Goal: Task Accomplishment & Management: Use online tool/utility

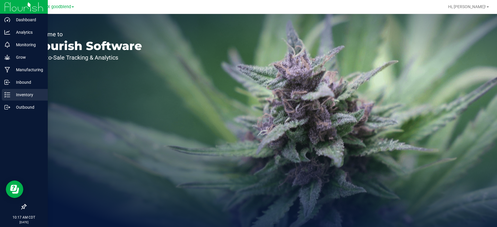
click at [7, 93] on icon at bounding box center [7, 95] width 6 height 6
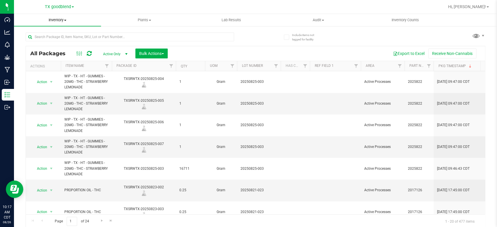
click at [56, 20] on span "Inventory" at bounding box center [57, 19] width 87 height 5
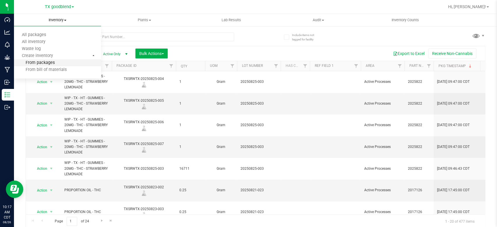
click at [38, 65] on span "From packages" at bounding box center [34, 63] width 41 height 5
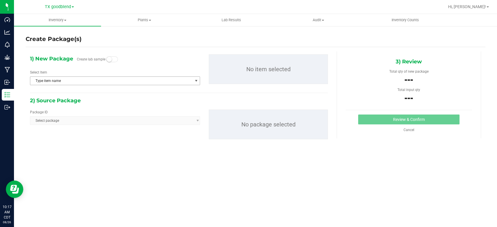
click at [84, 82] on span "Type item name" at bounding box center [111, 81] width 162 height 8
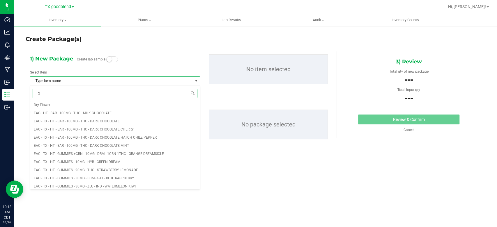
type input "2"
type input "2 food"
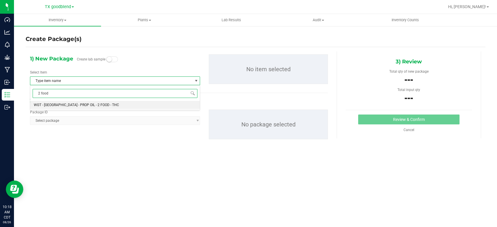
click at [85, 101] on li "WGT - [GEOGRAPHIC_DATA] - PROP OIL - 2 FOOD - THC" at bounding box center [114, 105] width 169 height 8
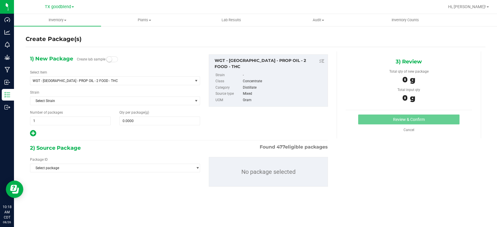
click at [149, 125] on div "1) New Package Create lab sample Select Item WGT - [GEOGRAPHIC_DATA] - PROP OIL…" at bounding box center [115, 95] width 179 height 83
click at [150, 123] on span at bounding box center [159, 121] width 81 height 9
type input "0.0000"
click at [97, 123] on span "1 1" at bounding box center [70, 121] width 81 height 9
type input "2"
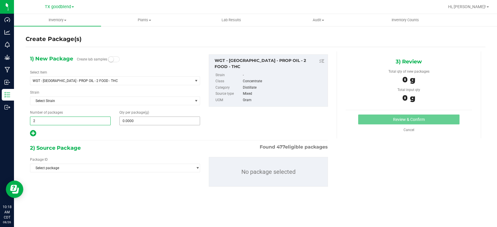
type input "2"
click at [159, 121] on span at bounding box center [159, 121] width 81 height 9
type input "0.0000"
click at [146, 115] on div "Qty per package (g) 0.0000 0" at bounding box center [159, 117] width 89 height 15
click at [144, 122] on span at bounding box center [159, 121] width 81 height 9
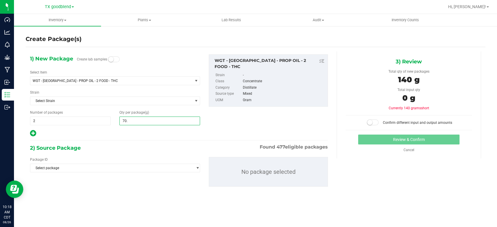
type input "70.6"
type input "70.6000"
click at [103, 167] on span "Select package" at bounding box center [111, 168] width 162 height 8
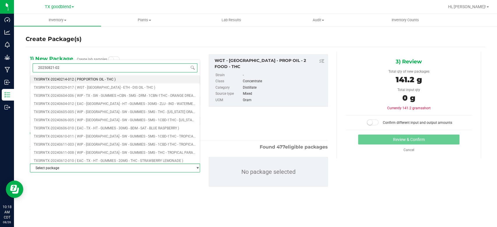
type input "20250821-023"
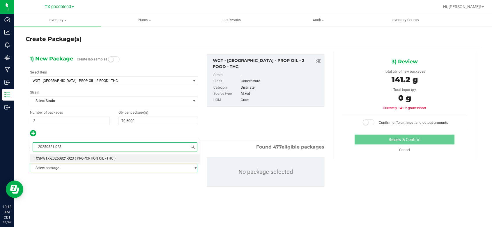
click at [113, 159] on span "( PROPORTION OIL - THC )" at bounding box center [95, 159] width 41 height 4
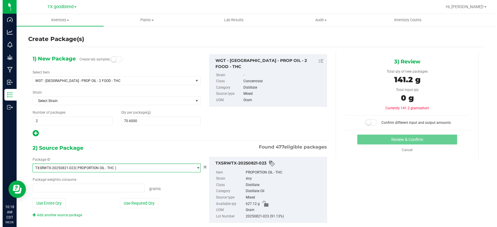
scroll to position [3756, 0]
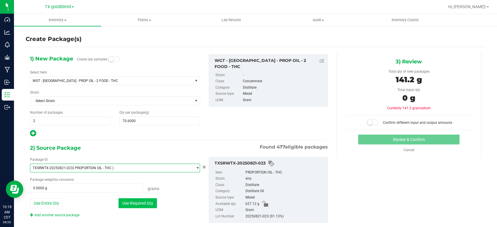
click at [138, 200] on button "Use Required Qty" at bounding box center [137, 203] width 38 height 10
type input "141.2000 g"
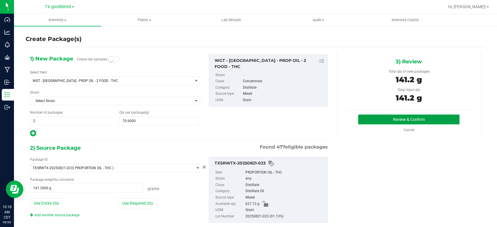
click at [369, 119] on button "Review & Confirm" at bounding box center [408, 120] width 101 height 10
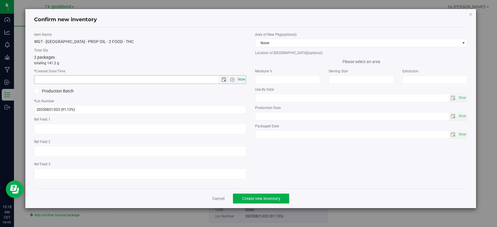
click at [244, 77] on span "Now" at bounding box center [242, 79] width 10 height 8
type input "[DATE] 10:18 AM"
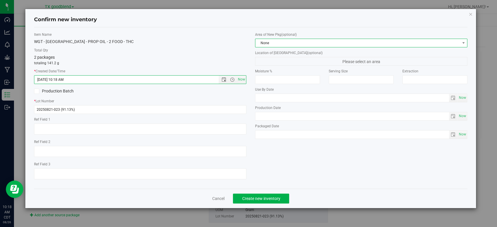
click at [280, 42] on span "None" at bounding box center [357, 43] width 204 height 8
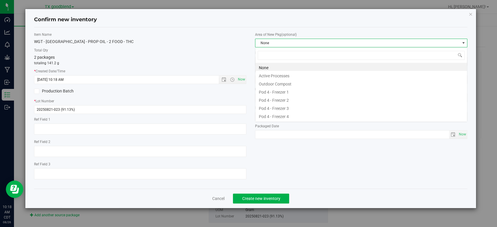
scroll to position [8, 212]
click at [279, 75] on li "Active Processes" at bounding box center [361, 75] width 212 height 8
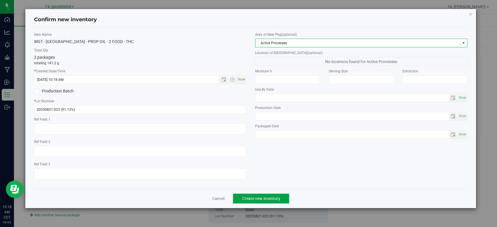
click at [251, 197] on span "Create new inventory" at bounding box center [261, 198] width 38 height 5
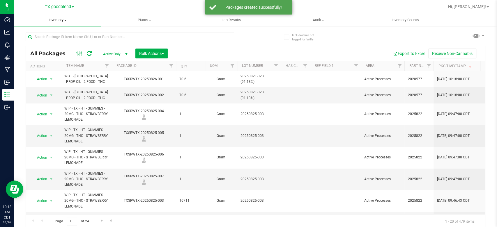
click at [60, 20] on span "Inventory" at bounding box center [57, 19] width 87 height 5
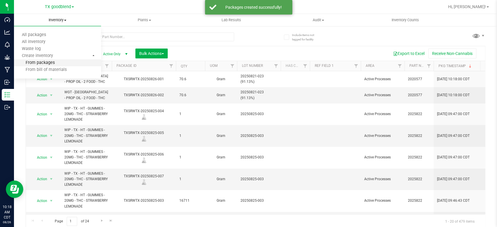
click at [49, 64] on span "From packages" at bounding box center [34, 63] width 41 height 5
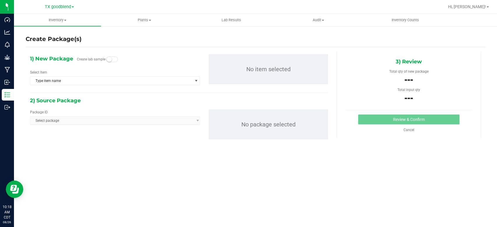
click at [86, 76] on div "Select Item Type item name Dry Flower EAC - HT - BAR - 100MG - THC - MILK CHOCO…" at bounding box center [115, 77] width 170 height 15
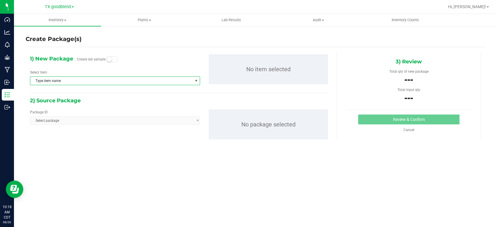
click at [85, 82] on span "Type item name" at bounding box center [111, 81] width 162 height 8
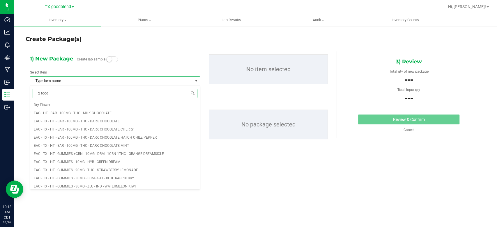
type input "2 food"
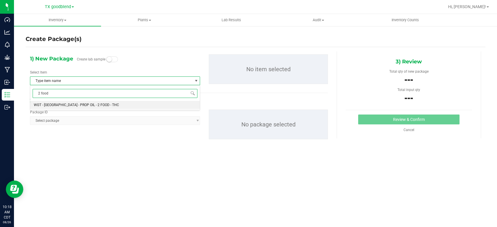
click at [85, 101] on li "WGT - [GEOGRAPHIC_DATA] - PROP OIL - 2 FOOD - THC" at bounding box center [114, 105] width 169 height 8
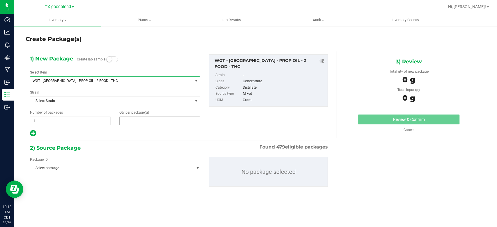
click at [140, 120] on span at bounding box center [159, 121] width 81 height 9
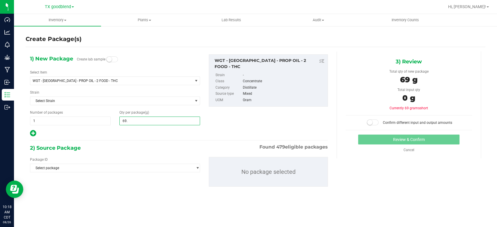
type input "69.1"
type input "69.1000"
click at [92, 120] on span "1 1" at bounding box center [70, 121] width 81 height 9
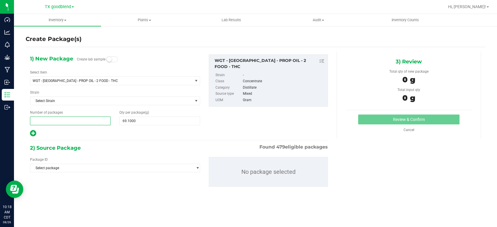
type input "2"
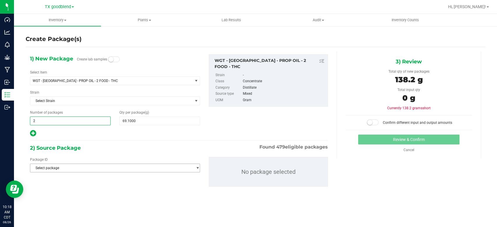
type input "2"
click at [123, 172] on span "Select package" at bounding box center [115, 168] width 170 height 9
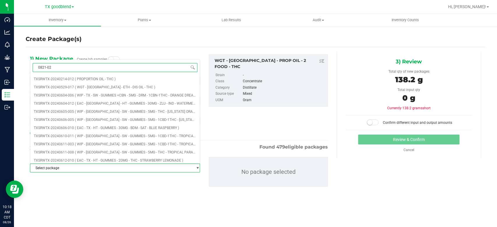
type input "0821-023"
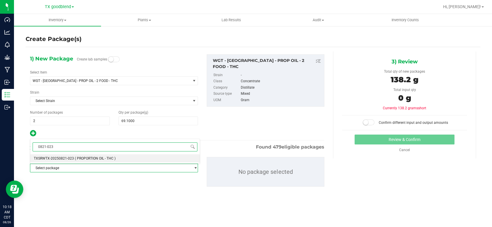
click at [126, 156] on li "TXSRWTX-20250821-023 ( PROPORTION OIL - THC )" at bounding box center [114, 159] width 169 height 8
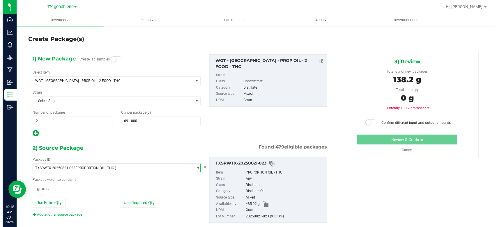
scroll to position [3756, 0]
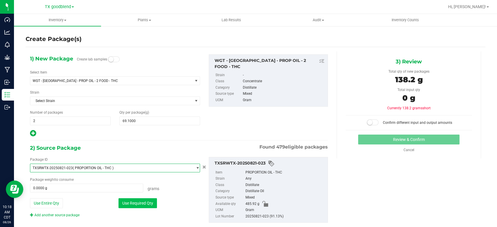
click at [133, 204] on button "Use Required Qty" at bounding box center [137, 203] width 38 height 10
type input "138.2000 g"
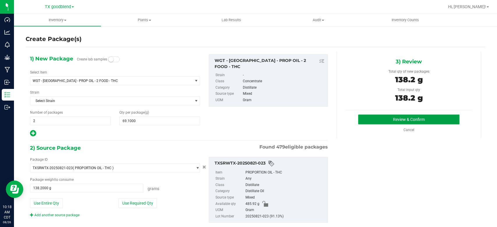
click at [367, 115] on button "Review & Confirm" at bounding box center [408, 120] width 101 height 10
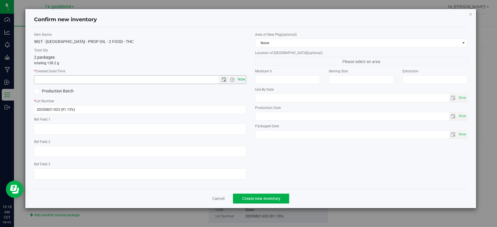
click at [243, 81] on span "Now" at bounding box center [242, 79] width 10 height 8
type input "[DATE] 10:18 AM"
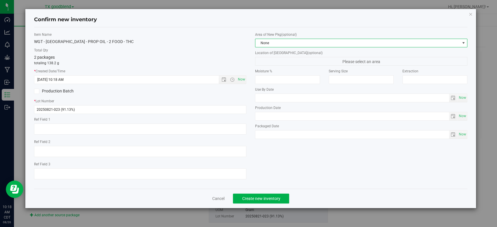
click at [278, 44] on span "None" at bounding box center [357, 43] width 204 height 8
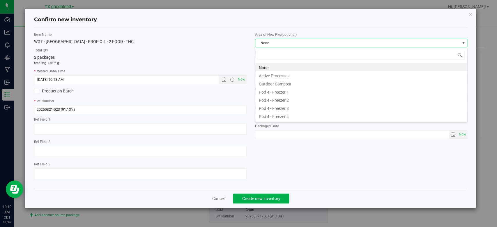
scroll to position [8, 212]
click at [277, 73] on li "Active Processes" at bounding box center [361, 75] width 212 height 8
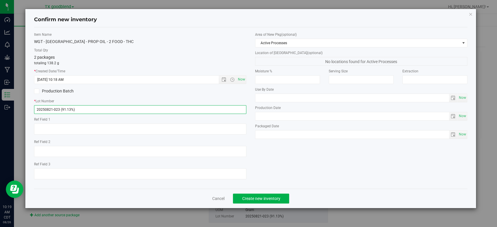
click at [158, 112] on input "20250821-023 (91.13%)" at bounding box center [140, 109] width 212 height 9
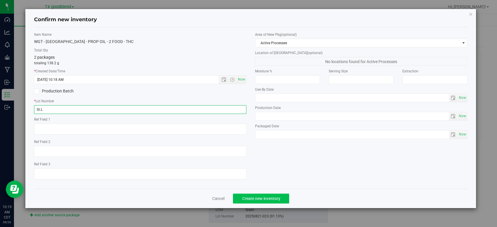
type input "St.L"
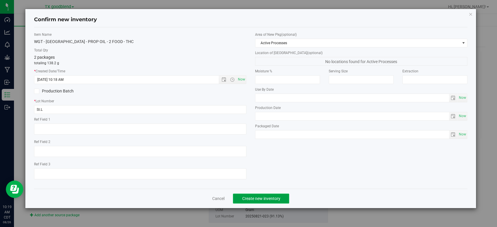
click at [263, 197] on span "Create new inventory" at bounding box center [261, 198] width 38 height 5
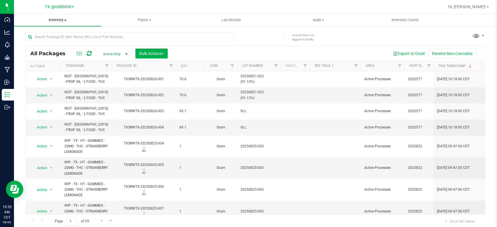
click at [67, 20] on span "Inventory" at bounding box center [57, 19] width 87 height 5
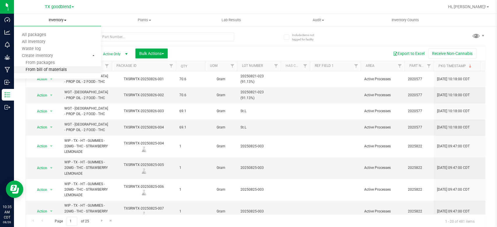
click at [30, 68] on span "From bill of materials" at bounding box center [40, 70] width 53 height 5
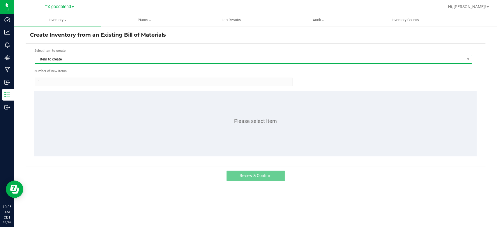
click at [84, 59] on span "Item to create" at bounding box center [249, 59] width 429 height 8
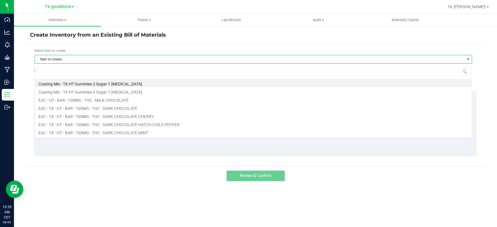
scroll to position [8, 437]
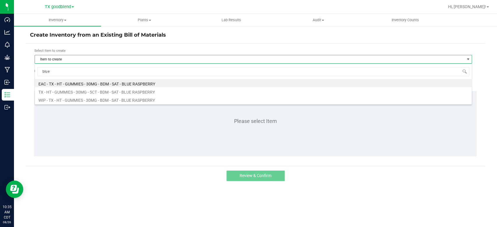
type input "blue"
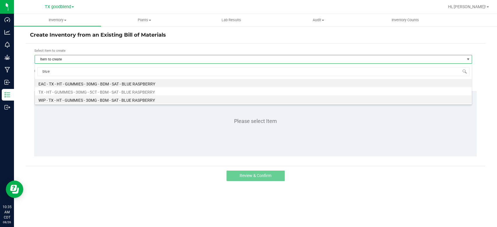
click at [111, 100] on li "WIP - TX - HT - GUMMIES - 30MG - BDM - SAT - BLUE RASPBERRY" at bounding box center [253, 99] width 436 height 8
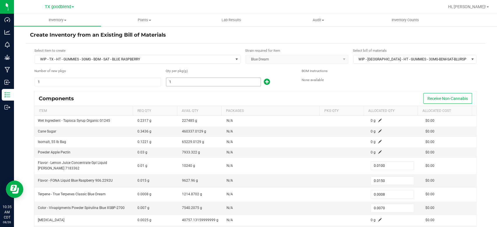
click at [189, 83] on input "1" at bounding box center [213, 82] width 94 height 8
type input "2"
type input "0.0200"
type input "0.0300"
type input "0.0016"
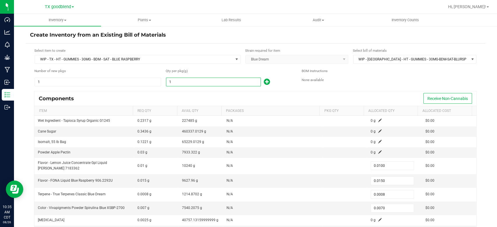
type input "0.0140"
type input "20"
type input "0.2000"
type input "0.3000"
type input "0.0160"
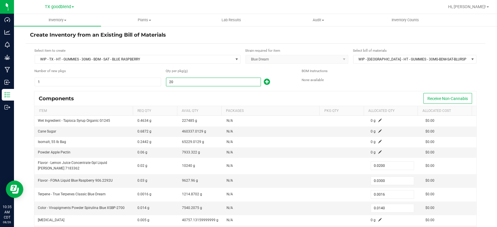
type input "0.1400"
type input "201"
type input "2.0100"
type input "3.0150"
type input "0.1608"
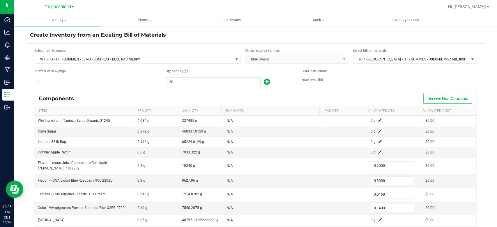
type input "1.4070"
type input "2011"
type input "20.1100"
type input "30.1650"
type input "1.6088"
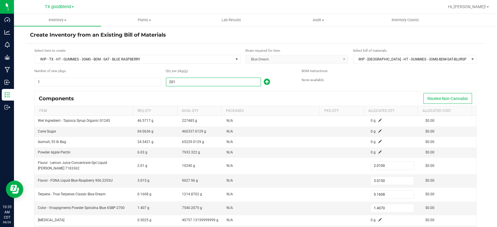
type input "14.0770"
type input "20112"
type input "201.1200"
type input "301.6800"
type input "16.0896"
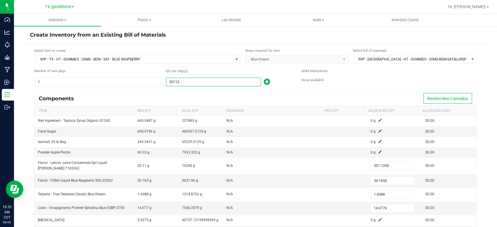
type input "140.7840"
type input "20,112.0000"
click at [189, 91] on div "Components Receive Non-Cannabis" at bounding box center [255, 98] width 442 height 15
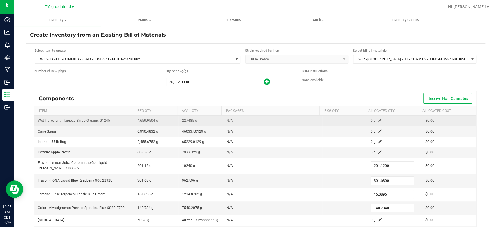
click at [378, 119] on span at bounding box center [379, 120] width 3 height 3
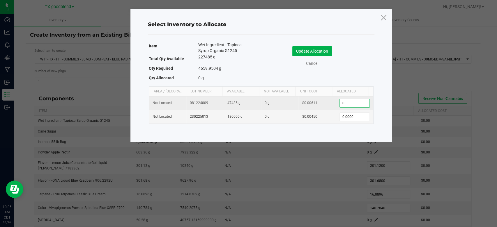
click at [350, 102] on input "0" at bounding box center [355, 103] width 30 height 8
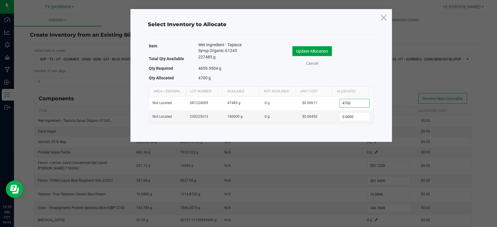
type input "4,700.0000"
click at [304, 50] on button "Update Allocation" at bounding box center [312, 51] width 40 height 10
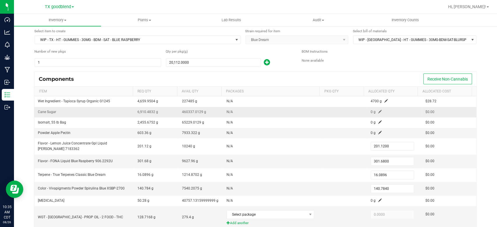
click at [378, 112] on span at bounding box center [379, 111] width 3 height 3
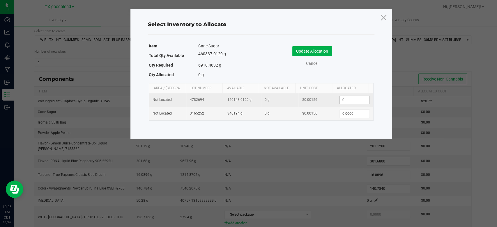
click at [346, 101] on input "0" at bounding box center [355, 100] width 30 height 8
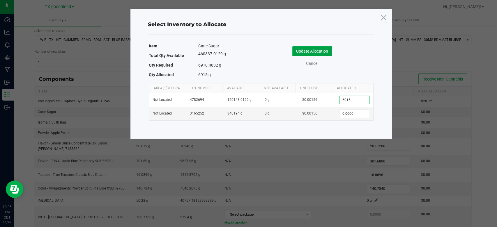
type input "6,915.0000"
click at [308, 46] on button "Update Allocation" at bounding box center [312, 51] width 40 height 10
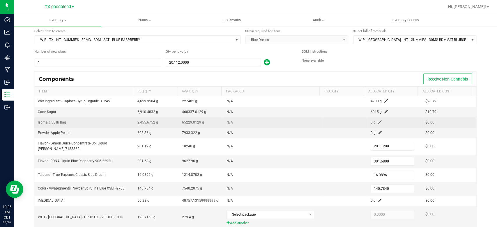
click at [378, 121] on span at bounding box center [379, 121] width 3 height 3
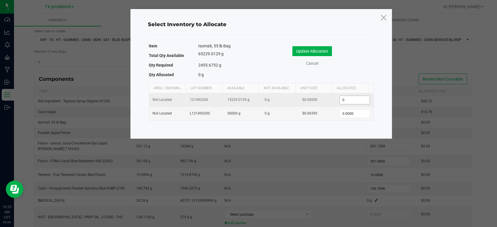
click at [350, 97] on input "0" at bounding box center [355, 100] width 30 height 8
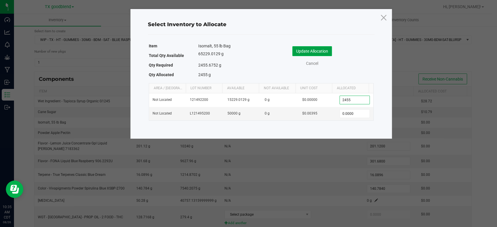
type input "2,455.0000"
click at [314, 49] on button "Update Allocation" at bounding box center [312, 51] width 40 height 10
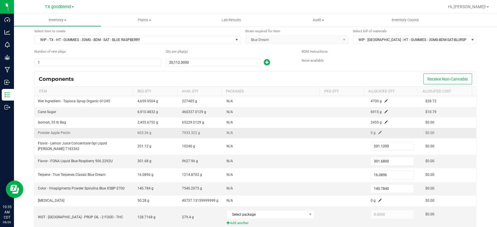
click at [372, 129] on td "0 g" at bounding box center [394, 133] width 55 height 10
click at [378, 132] on span at bounding box center [379, 132] width 3 height 3
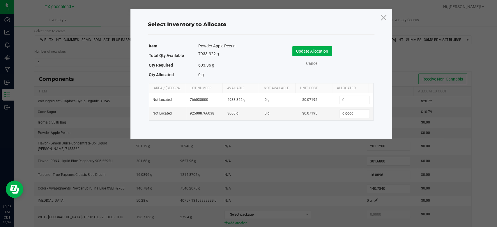
click at [363, 100] on input "0" at bounding box center [355, 100] width 30 height 8
type input "604.0000"
click at [313, 50] on button "Update Allocation" at bounding box center [312, 51] width 40 height 10
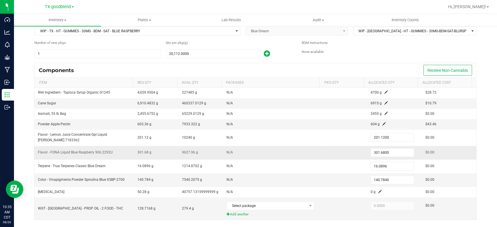
scroll to position [29, 0]
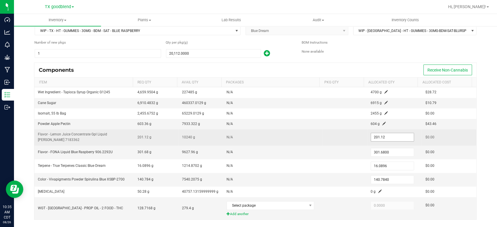
click at [389, 135] on input "201.12" at bounding box center [392, 137] width 43 height 8
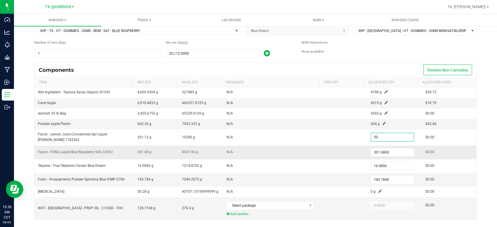
type input "50.0000"
click at [338, 156] on td at bounding box center [344, 153] width 45 height 14
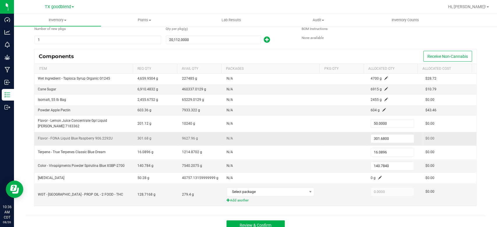
scroll to position [48, 0]
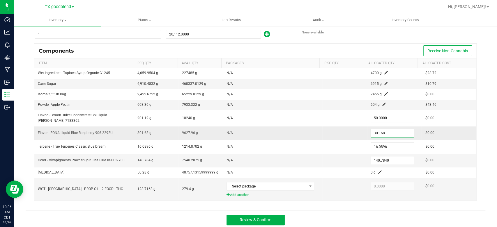
click at [391, 132] on input "301.68" at bounding box center [392, 133] width 43 height 8
type input "4"
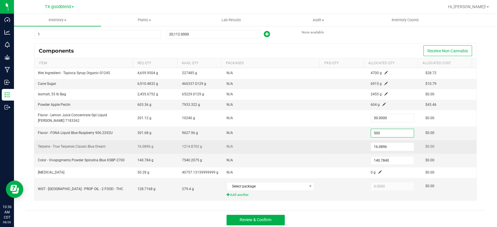
type input "500.0000"
click at [338, 146] on td at bounding box center [344, 147] width 45 height 14
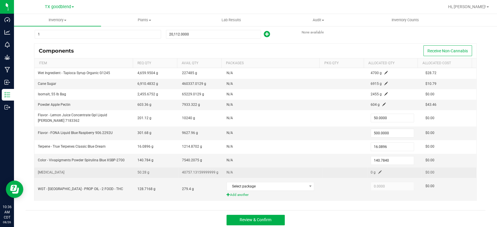
click at [341, 169] on td at bounding box center [344, 173] width 45 height 10
click at [378, 171] on span at bounding box center [379, 170] width 3 height 3
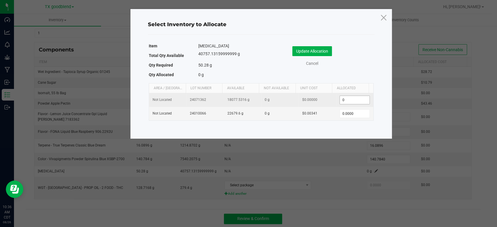
click at [358, 102] on input "0" at bounding box center [355, 100] width 30 height 8
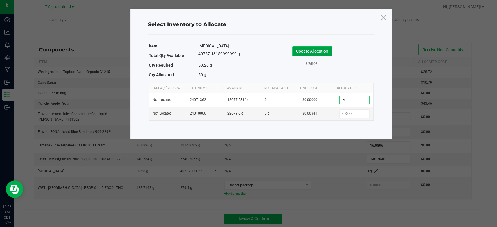
type input "50.0000"
click at [327, 51] on button "Update Allocation" at bounding box center [312, 51] width 40 height 10
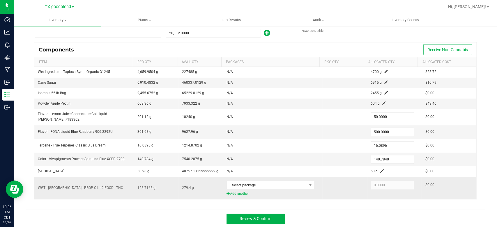
click at [244, 191] on span "Add another" at bounding box center [272, 194] width 92 height 6
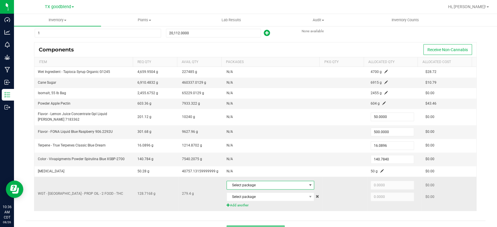
click at [253, 185] on span "Select package" at bounding box center [267, 185] width 80 height 8
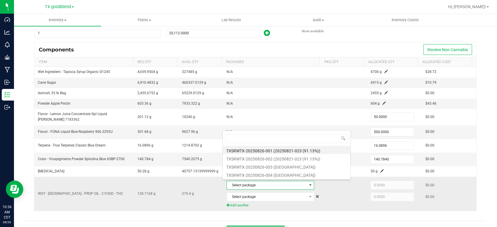
scroll to position [8, 84]
click at [268, 148] on li "TXSRWTX-20250826-001 (20250821-023 (91.13%))" at bounding box center [286, 150] width 127 height 8
type input "70.6000"
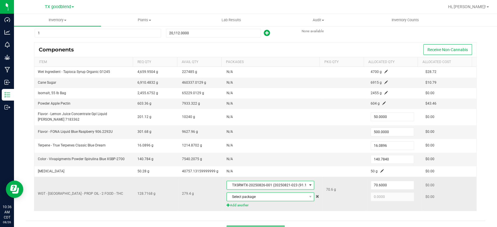
click at [263, 198] on span "Select package" at bounding box center [267, 197] width 80 height 8
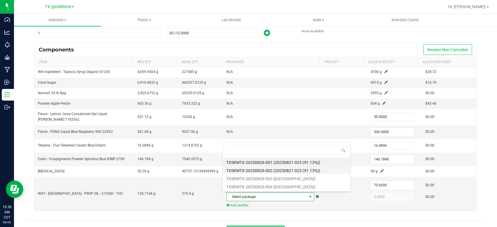
click at [278, 170] on li "TXSRWTX-20250826-002 (20250821-023 (91.13%))" at bounding box center [286, 170] width 127 height 8
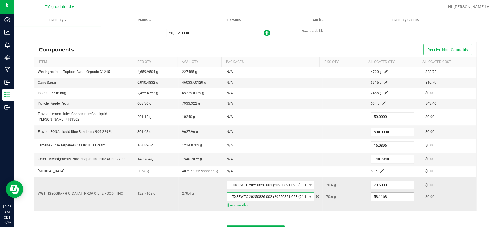
click at [387, 198] on input "58.1168" at bounding box center [392, 197] width 43 height 8
type input "70.6000"
click at [375, 212] on div "Components Receive Non-Cannabis Item Req Qty Avail Qty Packages Pkg Qty Allocat…" at bounding box center [255, 129] width 451 height 175
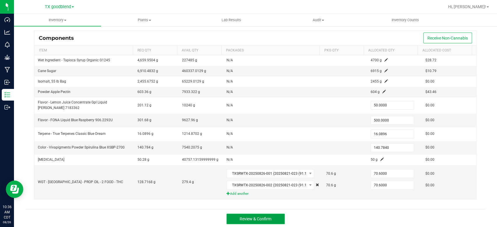
click at [247, 218] on span "Review & Confirm" at bounding box center [255, 219] width 32 height 5
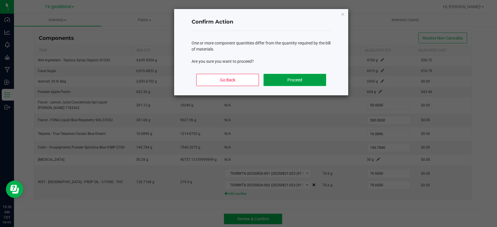
click at [292, 75] on button "Proceed" at bounding box center [294, 80] width 63 height 12
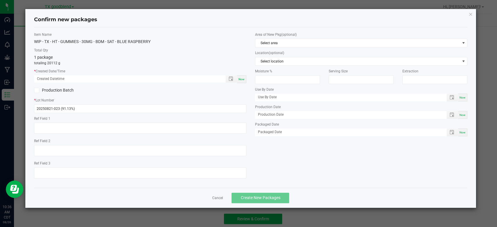
click at [246, 79] on div "Now" at bounding box center [241, 79] width 9 height 8
type input "[DATE] 10:36 AM"
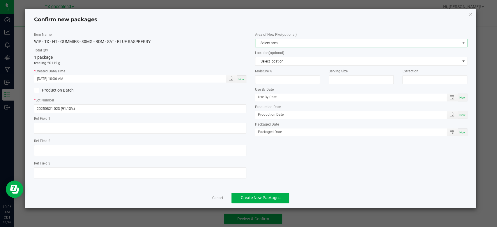
click at [273, 42] on span "Select area" at bounding box center [357, 43] width 204 height 8
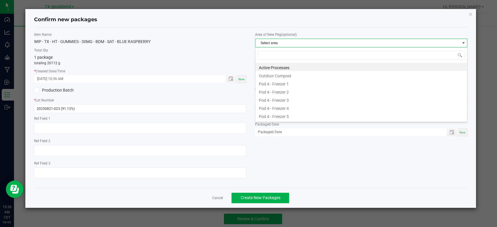
scroll to position [8, 212]
click at [273, 68] on li "Active Processes" at bounding box center [361, 67] width 212 height 8
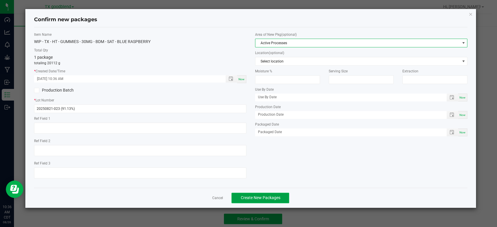
click at [260, 197] on span "Create New Packages" at bounding box center [260, 198] width 40 height 5
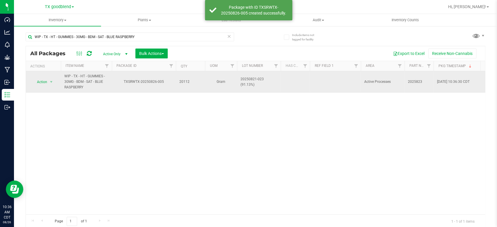
click at [256, 82] on span "20250821-023 (91.13%)" at bounding box center [258, 82] width 37 height 11
click at [256, 82] on input "20250821-023 (91.13%)" at bounding box center [258, 81] width 42 height 9
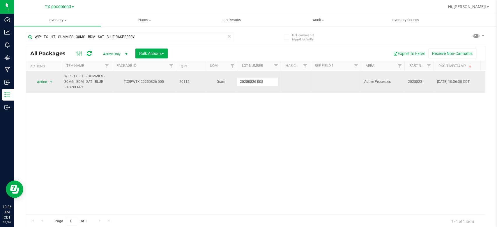
type input "20250826-005"
click at [33, 81] on span "Action" at bounding box center [40, 82] width 16 height 8
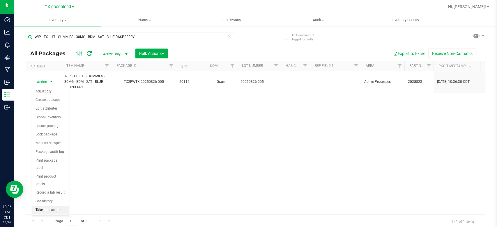
click at [44, 206] on li "Take lab sample" at bounding box center [50, 210] width 37 height 9
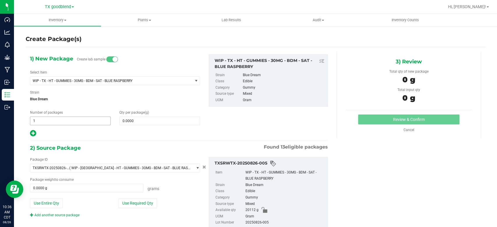
click at [61, 122] on span "1 1" at bounding box center [70, 121] width 81 height 9
type input "4"
click at [136, 122] on span at bounding box center [159, 121] width 81 height 9
type input "1"
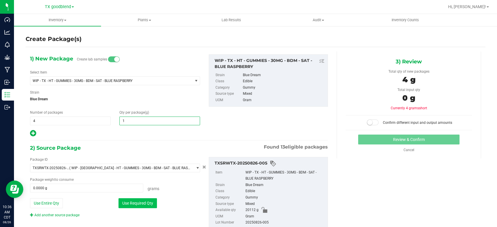
type input "1.0000"
click at [132, 202] on button "Use Required Qty" at bounding box center [137, 203] width 38 height 10
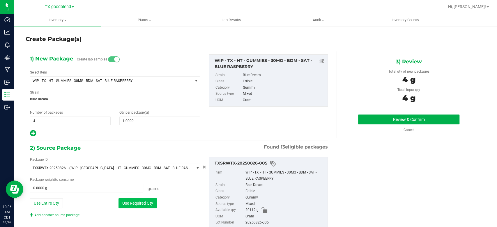
type input "4.0000 g"
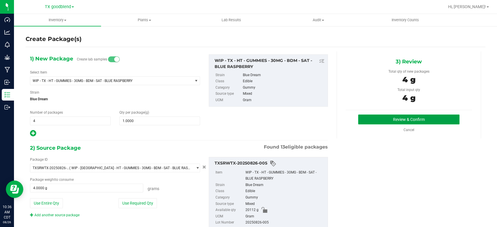
click at [370, 123] on button "Review & Confirm" at bounding box center [408, 120] width 101 height 10
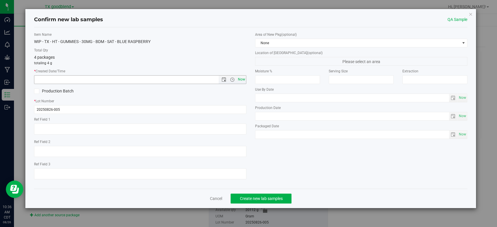
click at [244, 81] on span "Now" at bounding box center [242, 79] width 10 height 8
type input "[DATE] 10:36 AM"
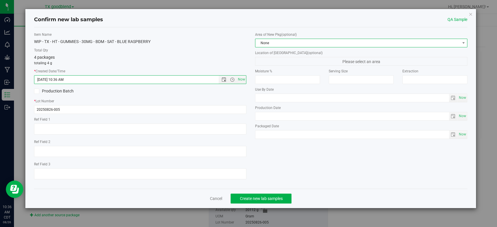
click at [270, 43] on span "None" at bounding box center [357, 43] width 204 height 8
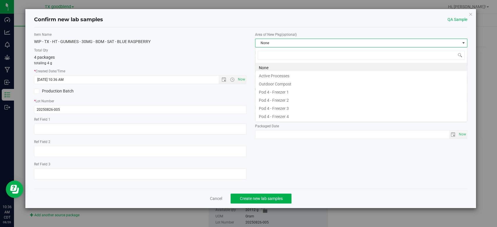
scroll to position [8, 212]
click at [271, 74] on li "Active Processes" at bounding box center [361, 75] width 212 height 8
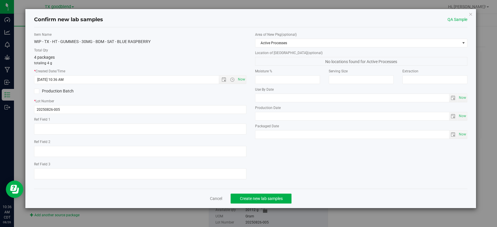
click at [260, 204] on div "Cancel Create new lab samples" at bounding box center [250, 198] width 433 height 19
click at [263, 198] on span "Create new lab samples" at bounding box center [260, 198] width 43 height 5
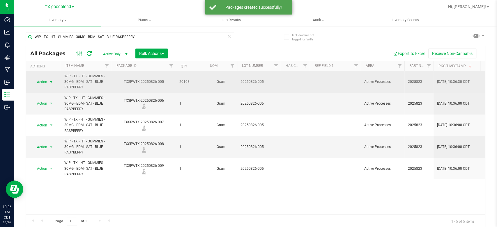
click at [42, 83] on span "Action" at bounding box center [40, 82] width 16 height 8
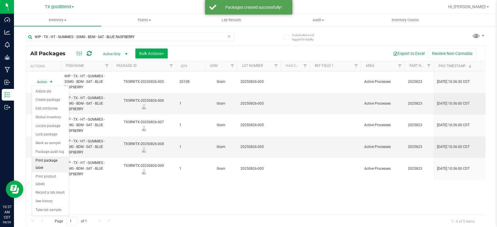
click at [47, 158] on li "Print package label" at bounding box center [50, 165] width 37 height 16
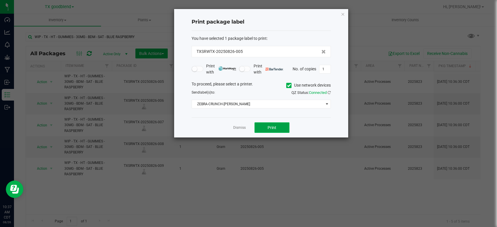
click at [273, 123] on button "Print" at bounding box center [271, 128] width 35 height 10
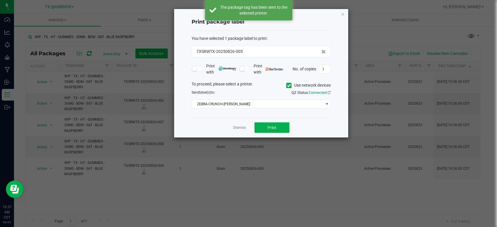
click at [236, 129] on link "Dismiss" at bounding box center [239, 127] width 13 height 5
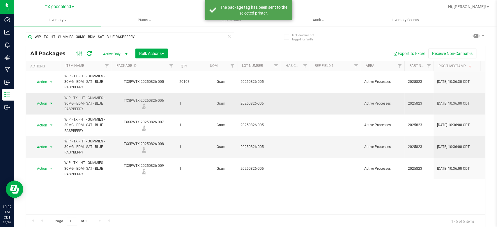
click at [43, 102] on span "Action" at bounding box center [40, 104] width 16 height 8
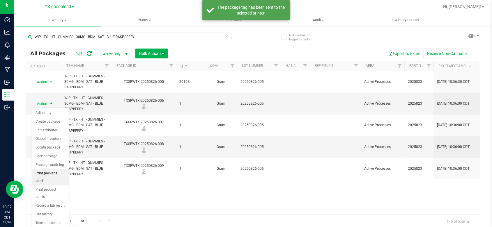
click at [54, 174] on li "Print package label" at bounding box center [50, 177] width 37 height 16
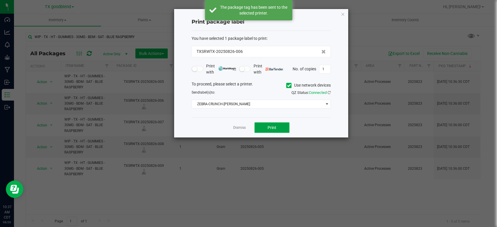
click at [281, 125] on button "Print" at bounding box center [271, 128] width 35 height 10
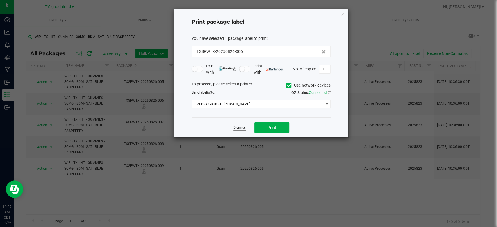
click at [237, 128] on link "Dismiss" at bounding box center [239, 127] width 13 height 5
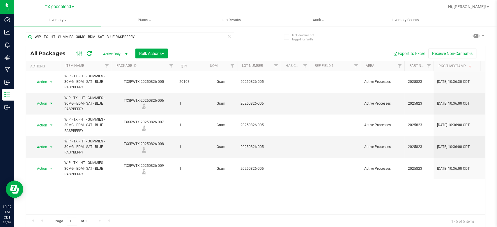
click at [227, 39] on icon at bounding box center [229, 36] width 4 height 7
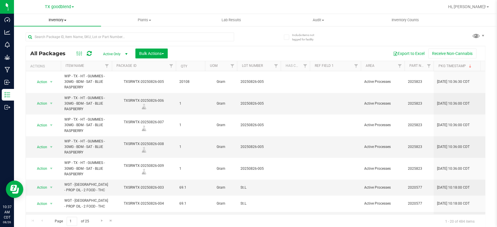
click at [54, 22] on span "Inventory" at bounding box center [57, 19] width 87 height 5
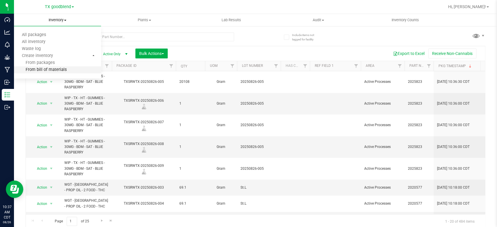
click at [47, 72] on span "From bill of materials" at bounding box center [40, 70] width 53 height 5
